Goal: Check status: Check status

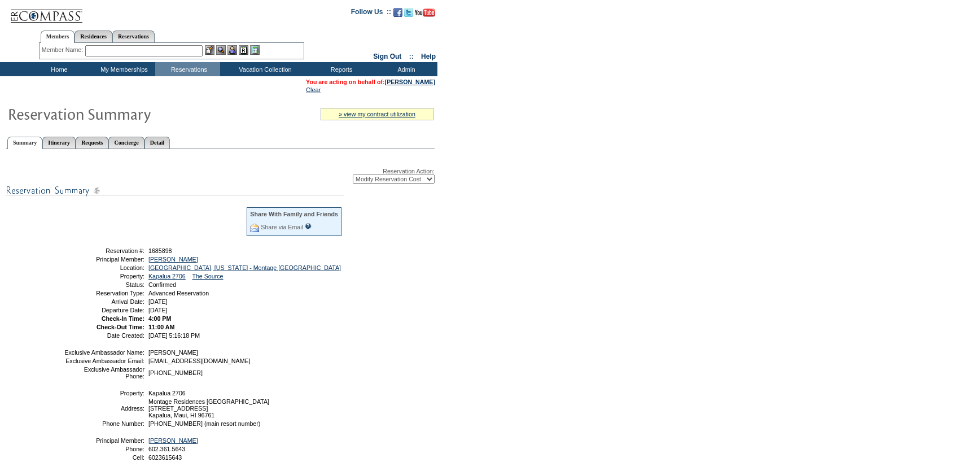
select select "ChangeCost"
click at [417, 82] on link "[PERSON_NAME]" at bounding box center [410, 81] width 50 height 7
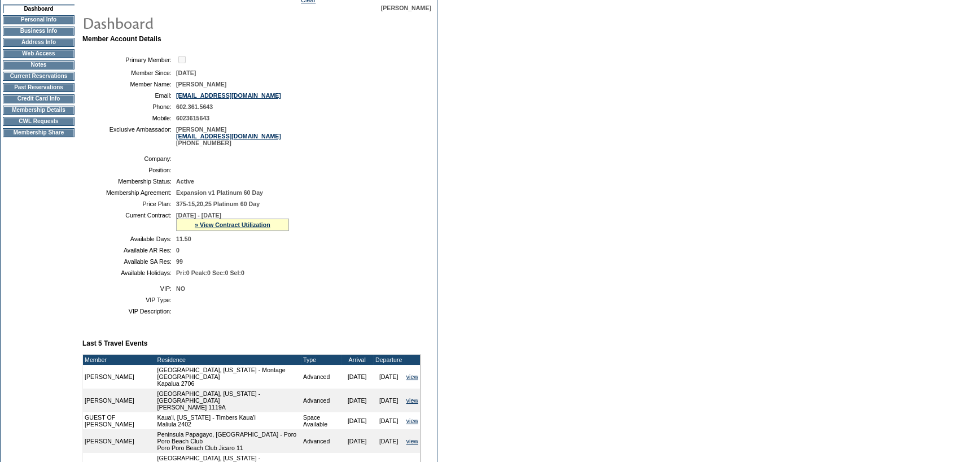
scroll to position [113, 0]
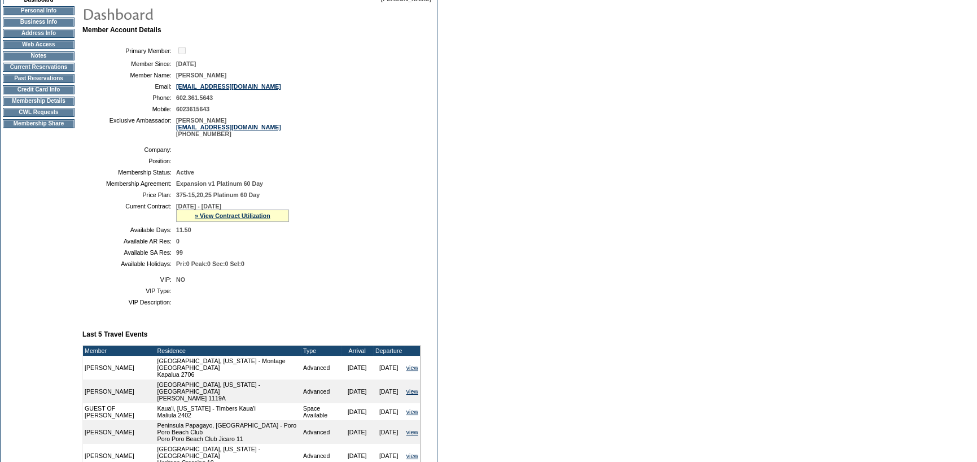
click at [207, 213] on div "» View Contract Utilization" at bounding box center [232, 215] width 113 height 12
click at [207, 214] on link "» View Contract Utilization" at bounding box center [233, 215] width 76 height 7
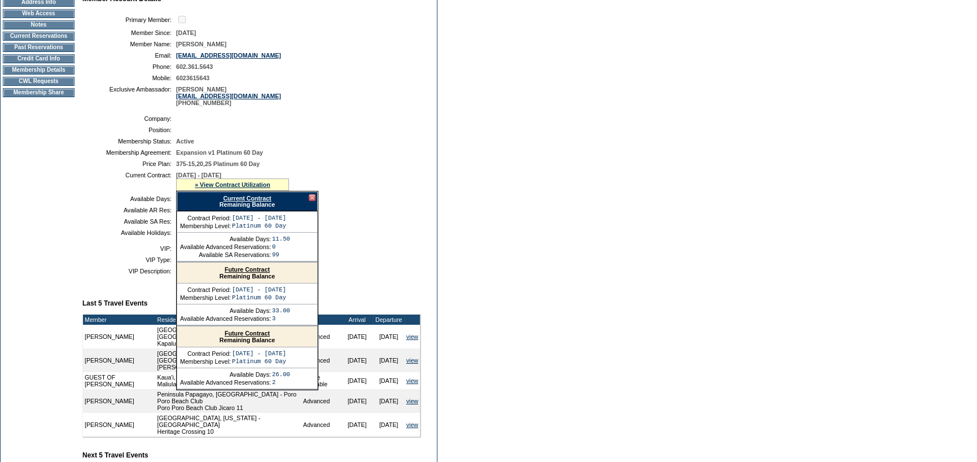
scroll to position [169, 0]
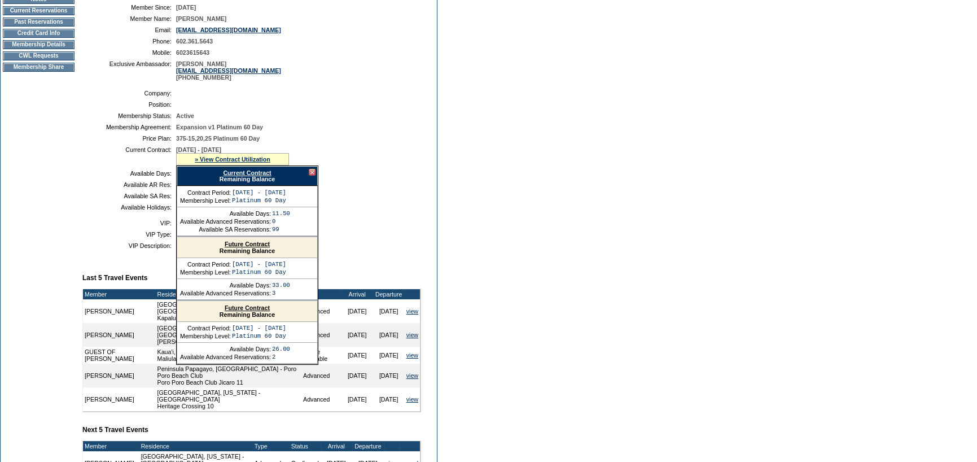
click at [245, 176] on link "Current Contract" at bounding box center [247, 172] width 48 height 7
click at [77, 205] on td at bounding box center [79, 285] width 5 height 692
click at [311, 172] on div at bounding box center [312, 172] width 7 height 7
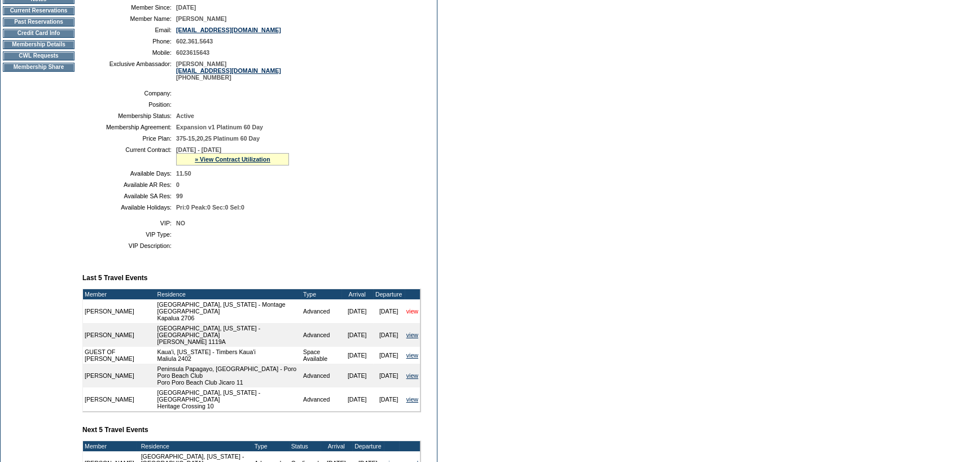
click at [414, 310] on link "view" at bounding box center [412, 311] width 12 height 7
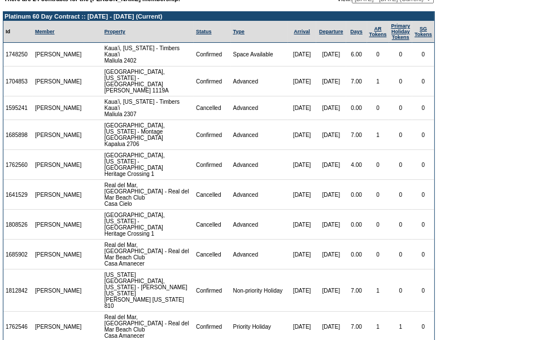
scroll to position [67, 0]
